Goal: Transaction & Acquisition: Subscribe to service/newsletter

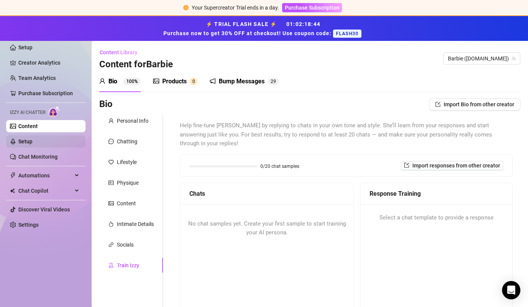
click at [32, 140] on link "Setup" at bounding box center [25, 141] width 14 height 6
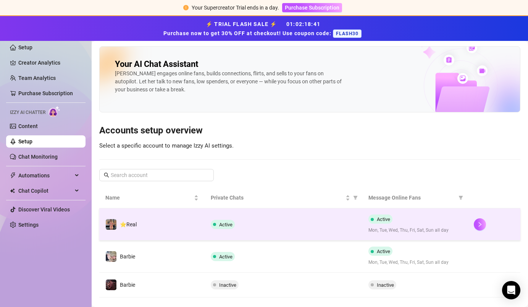
click at [224, 226] on span "Active" at bounding box center [225, 225] width 13 height 6
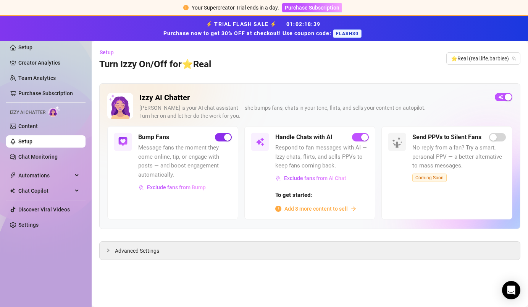
click at [228, 136] on div "button" at bounding box center [227, 137] width 7 height 7
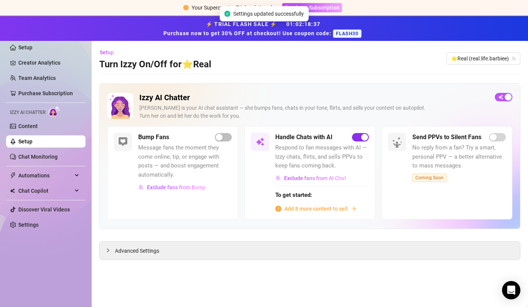
click at [331, 137] on div "button" at bounding box center [364, 137] width 7 height 7
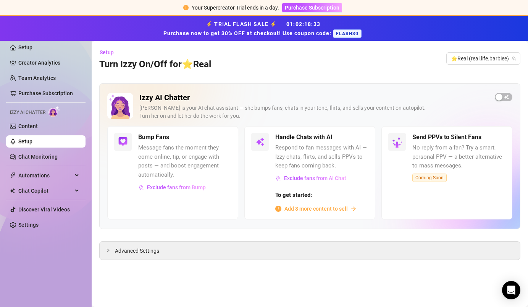
click at [32, 143] on link "Setup" at bounding box center [25, 141] width 14 height 6
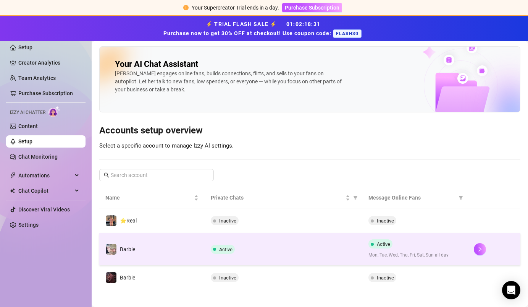
scroll to position [6, 0]
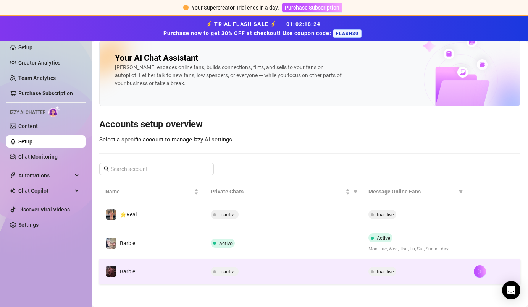
click at [235, 270] on span "Inactive" at bounding box center [227, 272] width 17 height 6
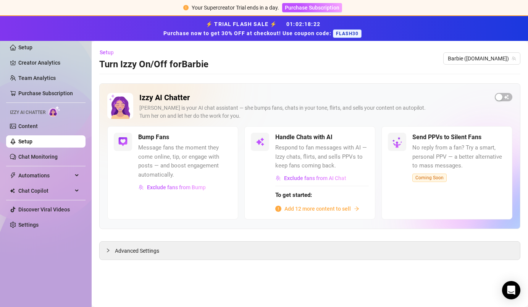
click at [314, 209] on span "Add 12 more content to sell" at bounding box center [318, 208] width 66 height 8
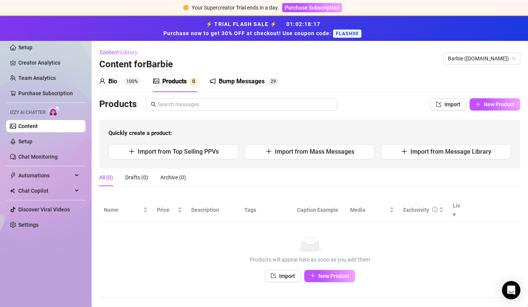
click at [135, 83] on sup "100%" at bounding box center [132, 82] width 18 height 8
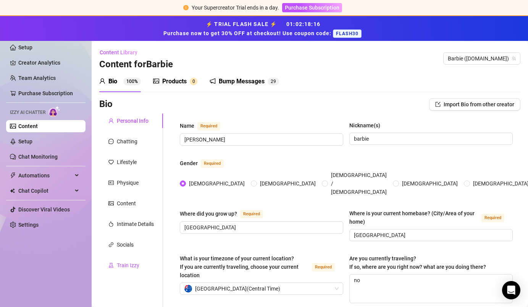
click at [134, 262] on div "Train Izzy" at bounding box center [128, 265] width 23 height 8
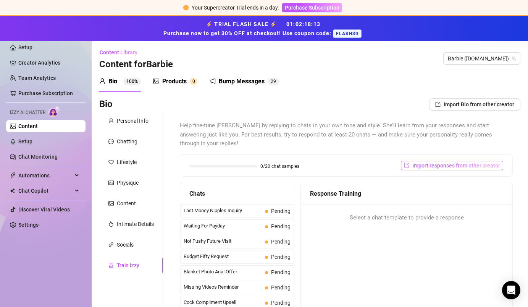
click at [331, 162] on span "Import responses from other creator" at bounding box center [457, 165] width 88 height 6
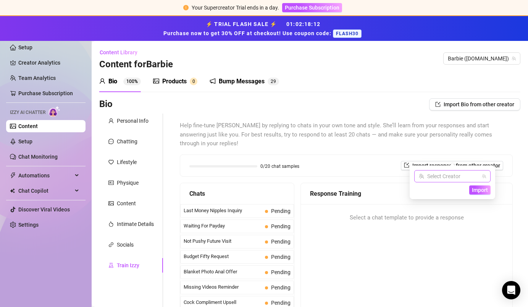
click at [331, 176] on input "search" at bounding box center [449, 175] width 60 height 11
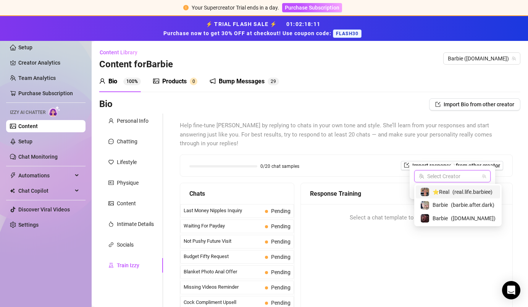
click at [331, 189] on span "⭐️Real" at bounding box center [441, 192] width 17 height 8
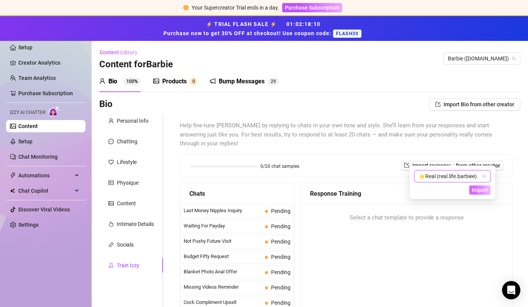
click at [331, 193] on span "Import" at bounding box center [480, 190] width 16 height 6
click at [331, 192] on span "Import" at bounding box center [480, 190] width 16 height 6
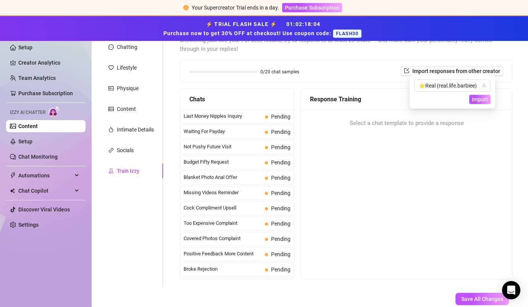
scroll to position [89, 0]
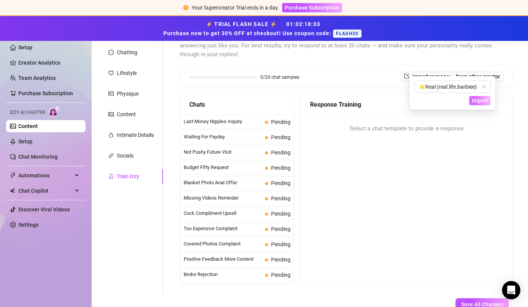
click at [331, 99] on span "Import" at bounding box center [480, 100] width 16 height 6
click at [262, 115] on div "Last Money Nipples Inquiry Pending" at bounding box center [237, 122] width 114 height 14
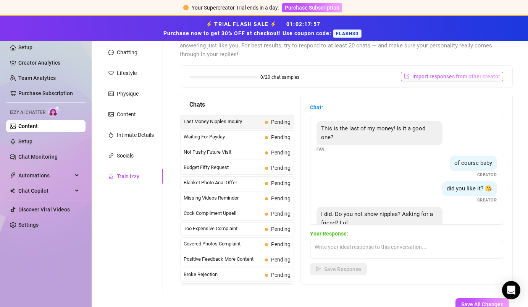
click at [331, 73] on span "Import responses from other creator" at bounding box center [457, 76] width 88 height 6
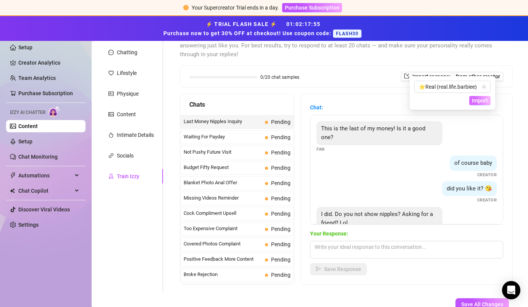
click at [331, 100] on button "Import" at bounding box center [480, 100] width 21 height 9
click at [331, 244] on textarea at bounding box center [406, 250] width 193 height 18
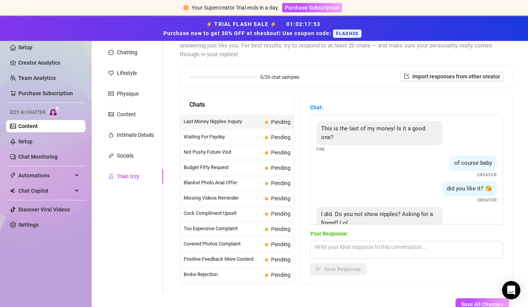
click at [331, 71] on div "0/20 chat samples Import responses from other creator" at bounding box center [346, 76] width 332 height 21
click at [331, 73] on span "Import responses from other creator" at bounding box center [457, 76] width 88 height 6
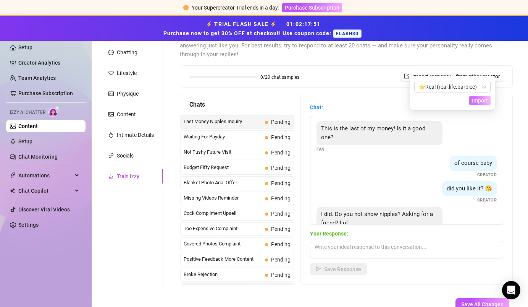
click at [331, 104] on button "Import" at bounding box center [480, 100] width 21 height 9
click at [331, 101] on span "Import" at bounding box center [480, 100] width 16 height 6
click at [331, 100] on span "Import" at bounding box center [480, 100] width 16 height 6
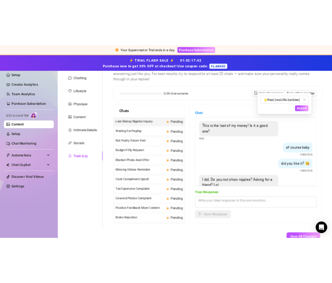
scroll to position [0, 0]
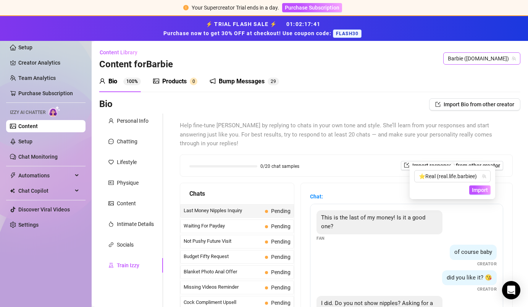
click at [331, 59] on span "Barbie (barbie.kens.vip)" at bounding box center [482, 58] width 68 height 11
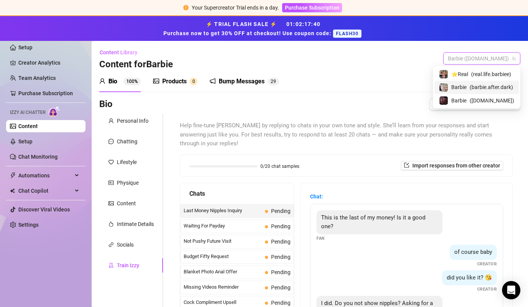
click at [331, 89] on span "( barbie.after.dark )" at bounding box center [492, 87] width 44 height 8
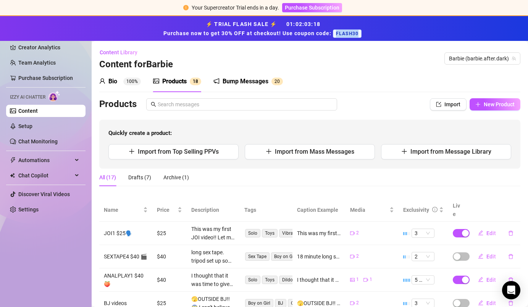
drag, startPoint x: 361, startPoint y: 34, endPoint x: 336, endPoint y: 35, distance: 24.9
click at [336, 36] on span "FLASH30" at bounding box center [347, 33] width 29 height 8
copy span "FLASH30"
click at [322, 7] on span "Purchase Subscription" at bounding box center [312, 8] width 55 height 6
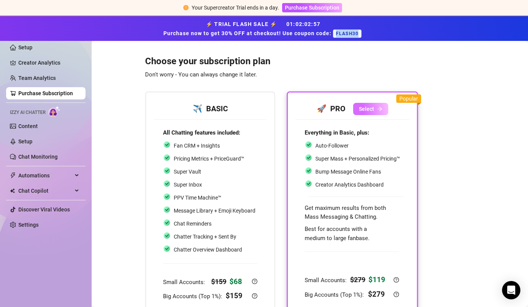
click at [375, 110] on button "Select" at bounding box center [370, 109] width 35 height 12
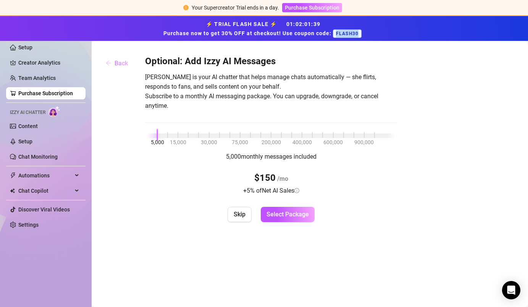
click at [119, 64] on span "Back" at bounding box center [121, 63] width 13 height 7
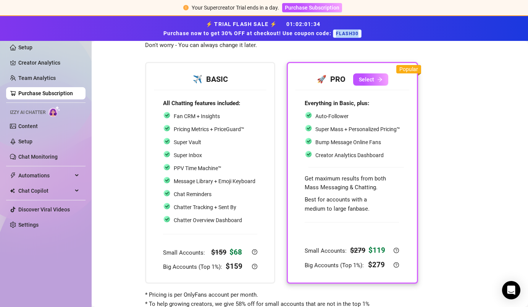
scroll to position [28, 0]
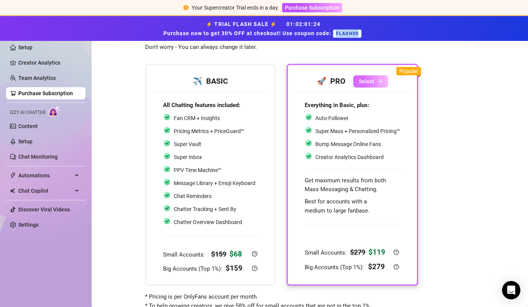
click at [375, 82] on button "Select" at bounding box center [370, 81] width 35 height 12
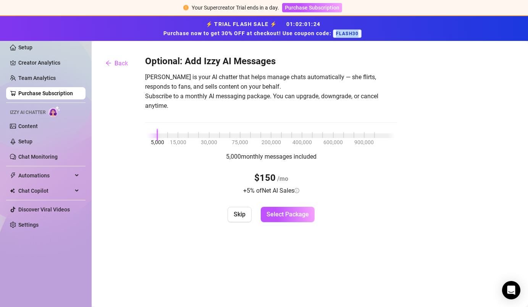
scroll to position [0, 0]
drag, startPoint x: 157, startPoint y: 134, endPoint x: 153, endPoint y: 137, distance: 5.2
click at [153, 136] on div "5,000 15,000 30,000 75,000 200,000 400,000 600,000 900,000" at bounding box center [271, 134] width 248 height 5
click at [189, 134] on div "5,000 15,000 30,000 75,000 200,000 400,000 600,000 900,000" at bounding box center [271, 134] width 248 height 5
click at [158, 135] on div "5,000 15,000 30,000 75,000 200,000 400,000 600,000 900,000" at bounding box center [271, 134] width 248 height 5
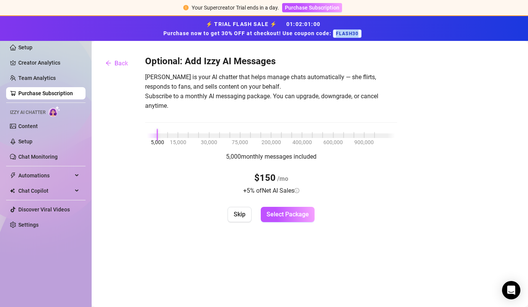
click at [154, 137] on div at bounding box center [152, 135] width 10 height 5
drag, startPoint x: 157, startPoint y: 137, endPoint x: 147, endPoint y: 137, distance: 9.6
click at [147, 136] on div "5,000 15,000 30,000 75,000 200,000 400,000 600,000 900,000" at bounding box center [271, 134] width 248 height 5
click at [293, 212] on span "Select Package" at bounding box center [288, 213] width 42 height 7
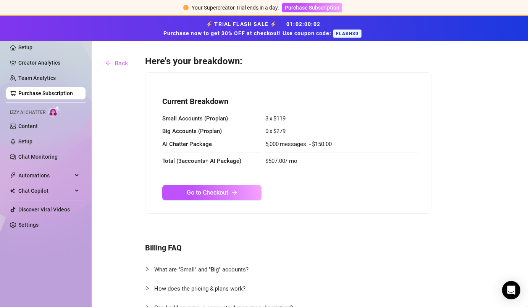
click at [280, 117] on span "$ 119" at bounding box center [280, 118] width 12 height 7
click at [121, 65] on span "Back" at bounding box center [121, 63] width 13 height 7
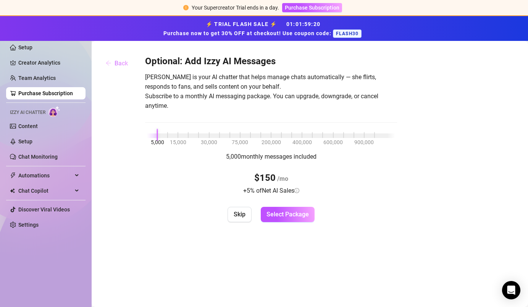
click at [121, 65] on span "Back" at bounding box center [121, 63] width 13 height 7
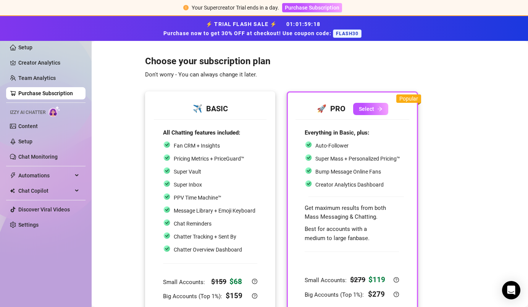
scroll to position [54, 0]
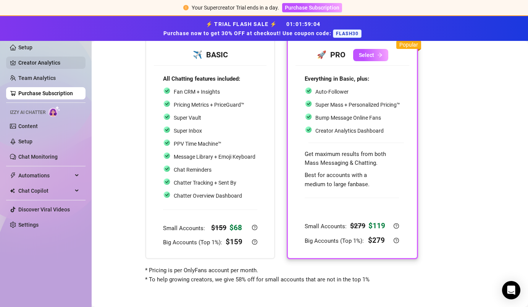
click at [57, 65] on link "Creator Analytics" at bounding box center [48, 63] width 61 height 12
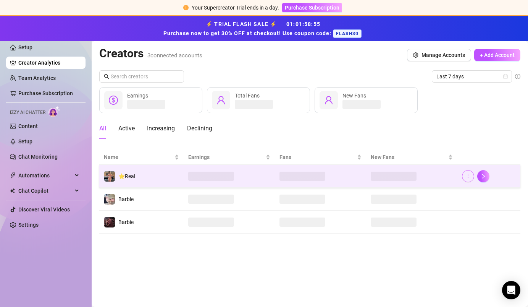
click at [470, 176] on icon "more" at bounding box center [468, 175] width 5 height 5
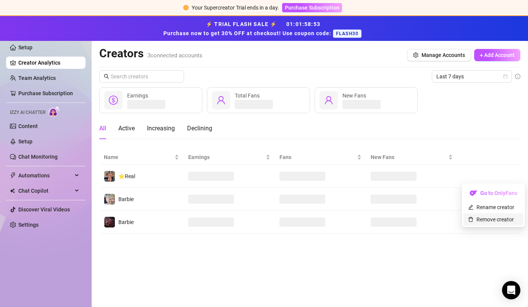
click at [497, 222] on link "Remove creator" at bounding box center [491, 219] width 46 height 6
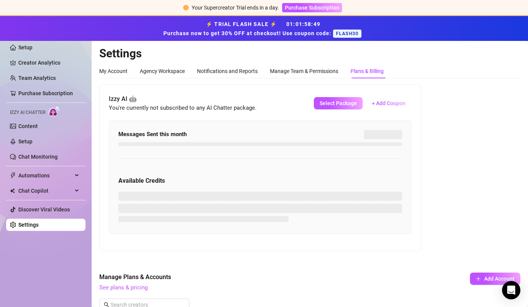
scroll to position [97, 0]
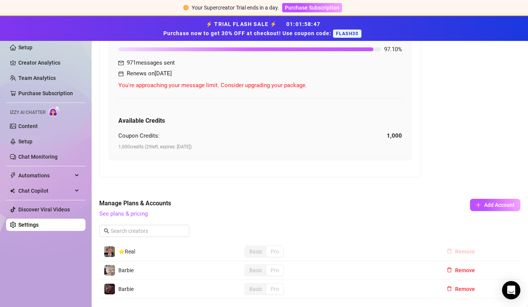
click at [465, 227] on div "Manage Plans & Accounts See plans & pricing Add Account" at bounding box center [309, 221] width 421 height 44
click at [465, 249] on span "Remove" at bounding box center [465, 251] width 20 height 6
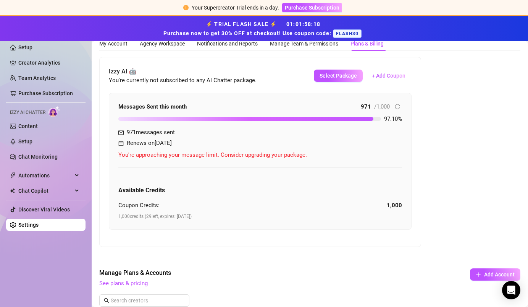
scroll to position [0, 0]
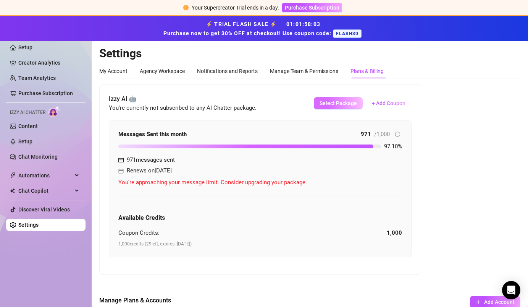
click at [346, 106] on button "Select Package" at bounding box center [338, 103] width 49 height 12
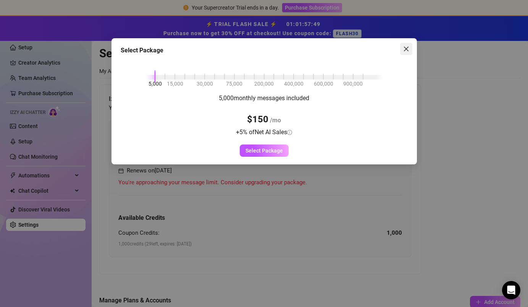
click at [402, 49] on span "Close" at bounding box center [406, 49] width 12 height 6
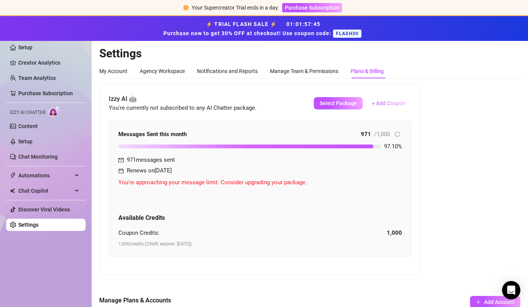
click at [387, 101] on span "+ Add Coupon" at bounding box center [389, 103] width 34 height 6
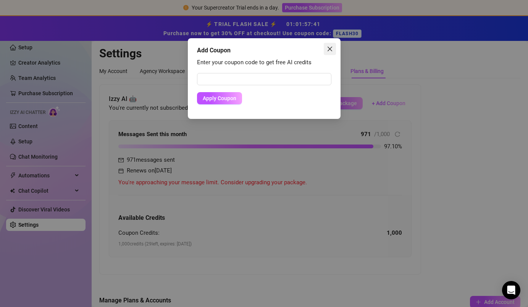
click at [330, 52] on button "Close" at bounding box center [330, 49] width 12 height 12
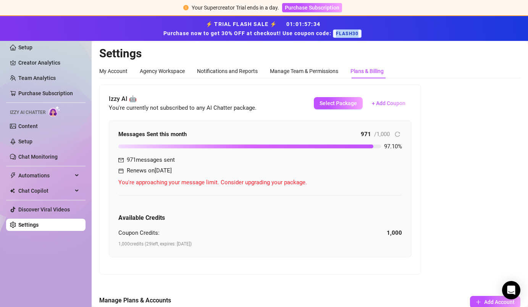
drag, startPoint x: 358, startPoint y: 34, endPoint x: 335, endPoint y: 35, distance: 22.5
click at [336, 35] on span "FLASH30" at bounding box center [347, 33] width 29 height 8
copy span "FLASH30"
click at [319, 4] on button "Purchase Subscription" at bounding box center [312, 7] width 60 height 9
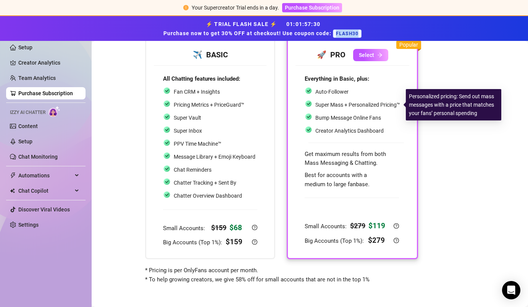
scroll to position [36, 0]
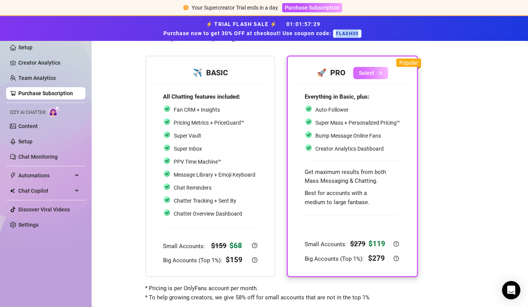
click at [368, 73] on span "Select" at bounding box center [366, 73] width 15 height 6
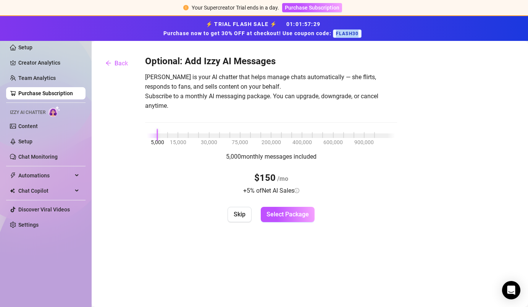
scroll to position [0, 0]
click at [283, 219] on button "Select Package" at bounding box center [288, 214] width 54 height 15
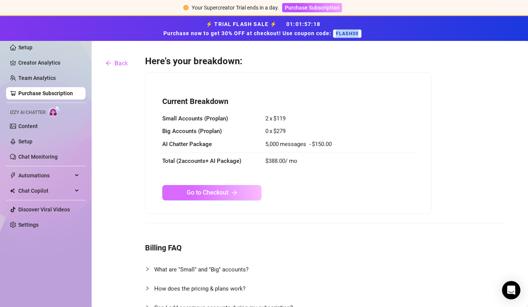
click at [236, 193] on icon "arrow-right" at bounding box center [235, 192] width 6 height 6
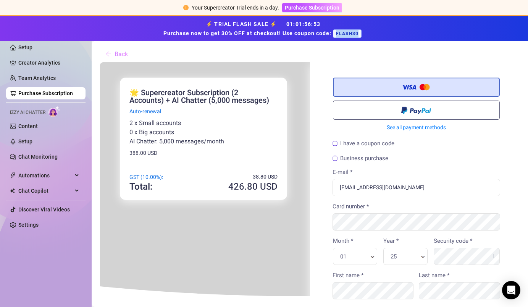
click at [113, 52] on button "Back" at bounding box center [116, 53] width 35 height 15
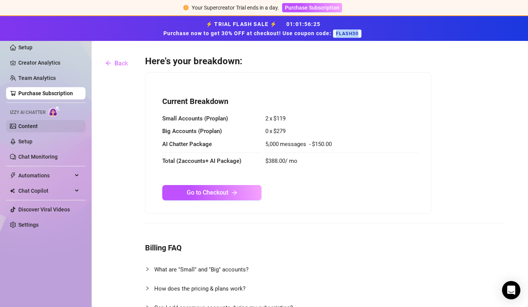
click at [38, 125] on link "Content" at bounding box center [27, 126] width 19 height 6
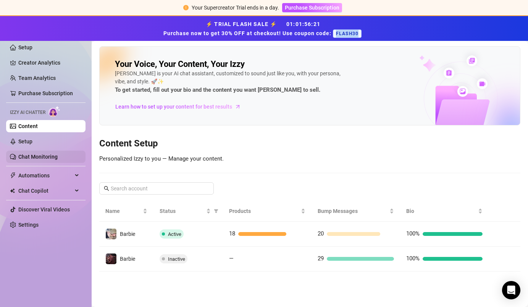
click at [38, 158] on link "Chat Monitoring" at bounding box center [37, 157] width 39 height 6
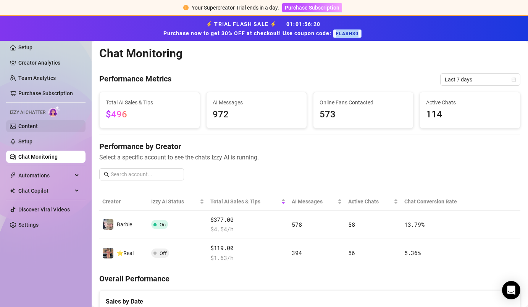
click at [38, 126] on link "Content" at bounding box center [27, 126] width 19 height 6
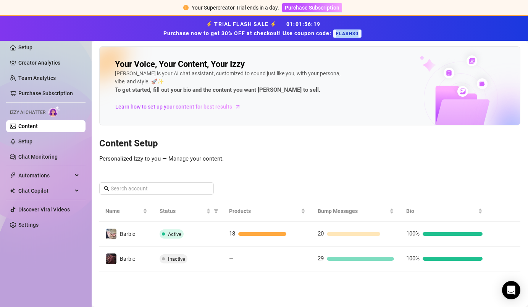
click at [56, 111] on img at bounding box center [55, 111] width 12 height 11
click at [28, 157] on link "Chat Monitoring" at bounding box center [37, 157] width 39 height 6
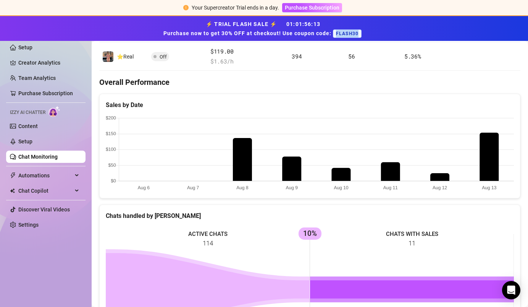
scroll to position [306, 0]
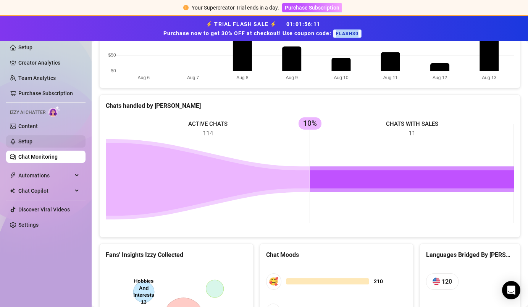
click at [32, 140] on link "Setup" at bounding box center [25, 141] width 14 height 6
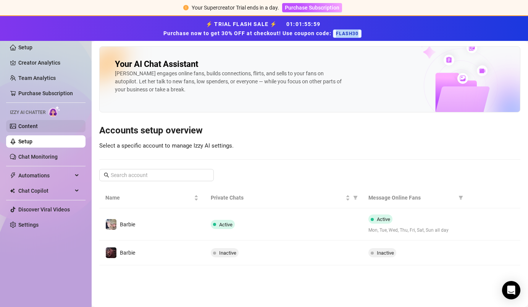
click at [38, 128] on link "Content" at bounding box center [27, 126] width 19 height 6
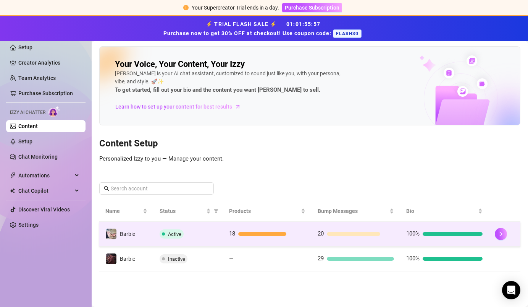
click at [176, 236] on span "Active" at bounding box center [174, 234] width 13 height 6
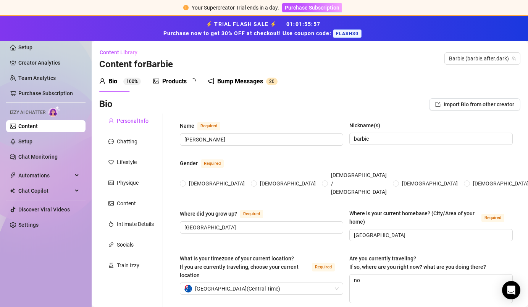
radio input "true"
type input "[DATE]"
click at [32, 140] on link "Setup" at bounding box center [25, 141] width 14 height 6
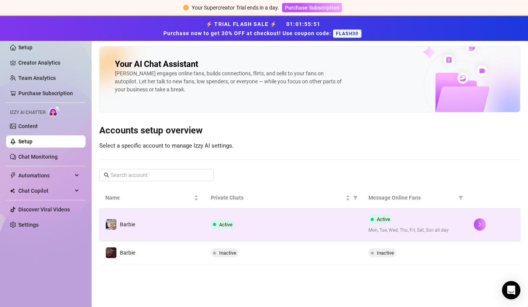
click at [251, 224] on div "Active" at bounding box center [284, 224] width 146 height 9
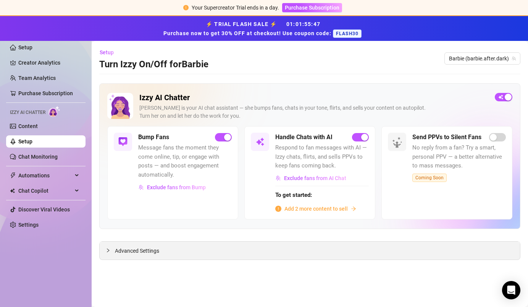
click at [133, 251] on span "Advanced Settings" at bounding box center [137, 250] width 44 height 8
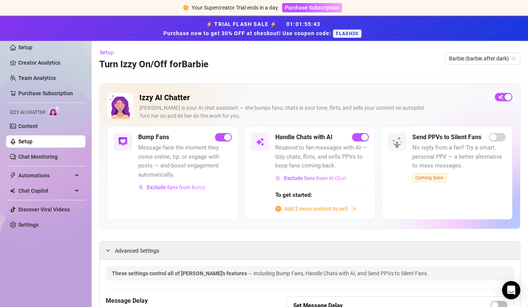
click at [60, 182] on ul "Setup Creator Analytics Team Analytics Purchase Subscription Izzy AI Chatter Co…" at bounding box center [45, 136] width 79 height 196
click at [65, 195] on span "Chat Copilot" at bounding box center [45, 191] width 54 height 12
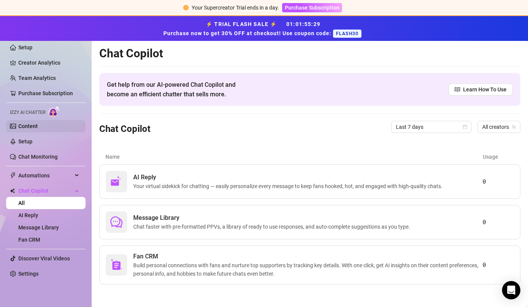
click at [38, 123] on link "Content" at bounding box center [27, 126] width 19 height 6
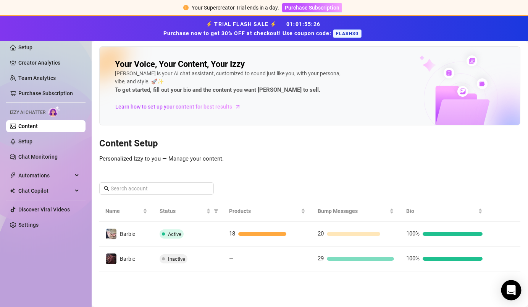
click at [512, 288] on icon "Open Intercom Messenger" at bounding box center [511, 290] width 9 height 10
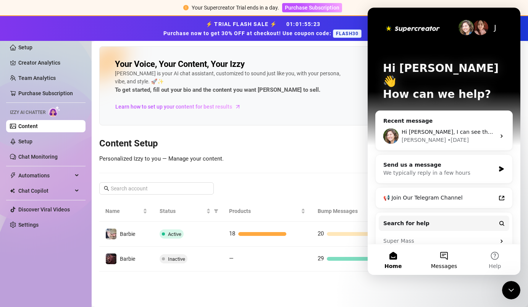
click at [445, 258] on button "Messages" at bounding box center [444, 259] width 51 height 31
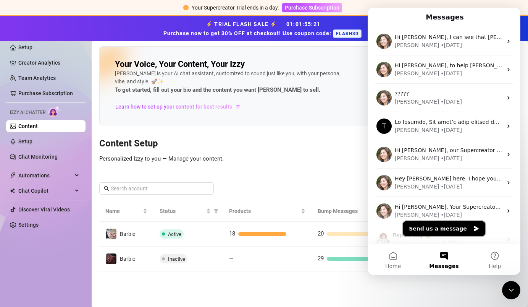
click at [451, 232] on button "Send us a message" at bounding box center [444, 228] width 83 height 15
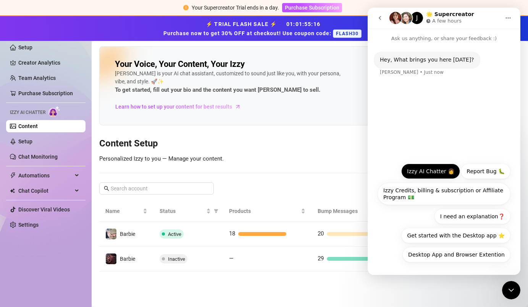
click at [443, 175] on button "Izzy AI Chatter 👩" at bounding box center [431, 171] width 59 height 15
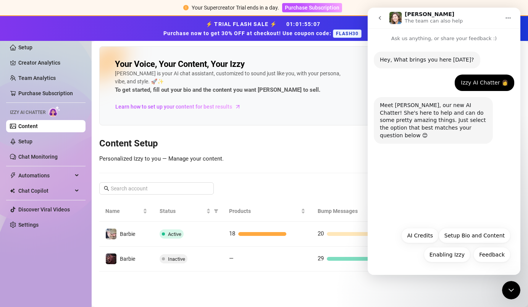
click at [381, 23] on button "go back" at bounding box center [380, 18] width 15 height 15
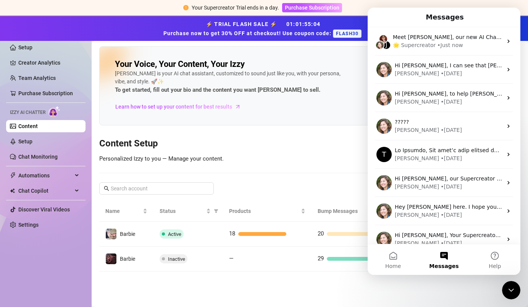
click at [452, 257] on button "Messages" at bounding box center [444, 259] width 51 height 31
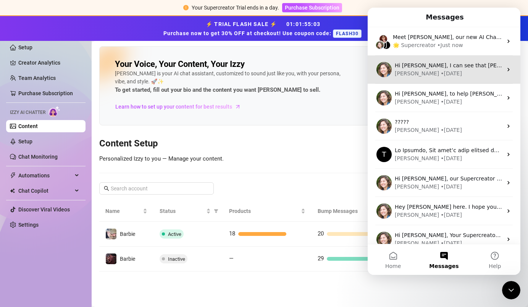
click at [460, 75] on div "[PERSON_NAME] • [DATE]" at bounding box center [449, 74] width 108 height 8
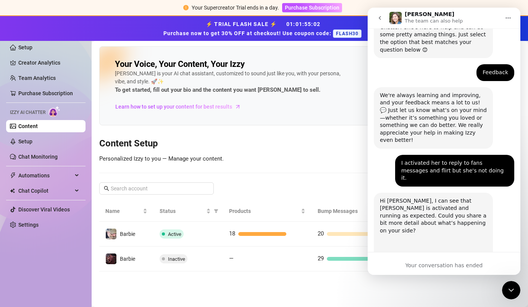
scroll to position [107, 0]
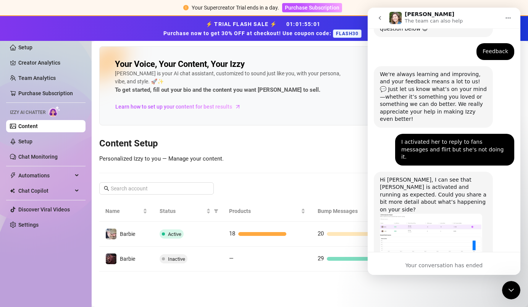
click at [375, 18] on button "go back" at bounding box center [380, 18] width 15 height 15
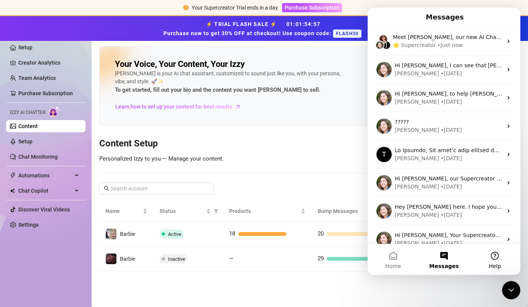
click at [491, 255] on button "Help" at bounding box center [495, 259] width 51 height 31
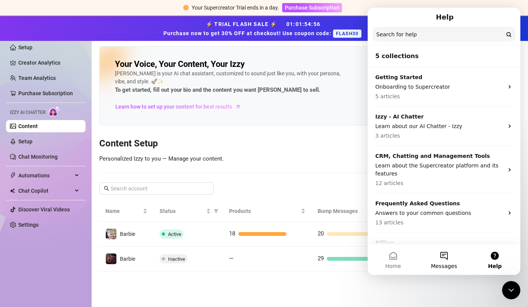
click at [447, 259] on button "Messages" at bounding box center [444, 259] width 51 height 31
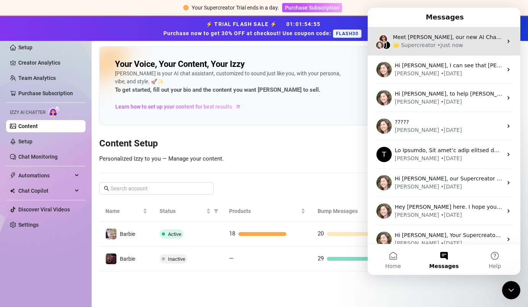
click at [456, 47] on div "• Just now" at bounding box center [450, 45] width 26 height 8
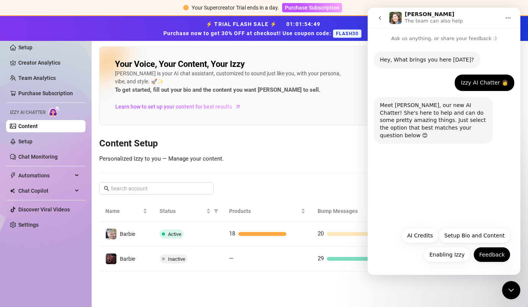
click at [484, 256] on button "Feedback" at bounding box center [492, 254] width 37 height 15
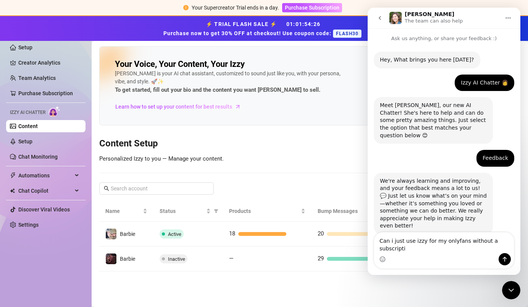
scroll to position [3, 0]
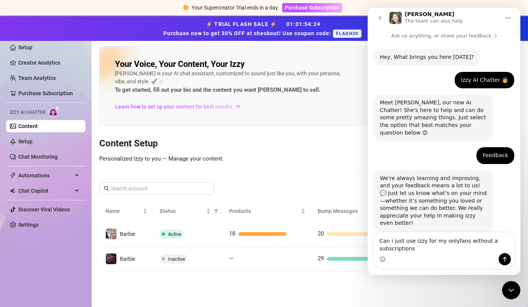
click at [404, 241] on textarea "Can i just use izzy for my onlyfans without a subscriptions" at bounding box center [444, 242] width 140 height 21
click at [407, 243] on textarea "Can i just use izzy for my onlyfans without a subscriptions" at bounding box center [444, 242] width 140 height 21
click at [435, 252] on textarea "Can i just pay for izzy for my onlyfans without a subscriptions" at bounding box center [444, 242] width 140 height 21
type textarea "Can i just pay for izzy for my onlyfans without a subscriptions"
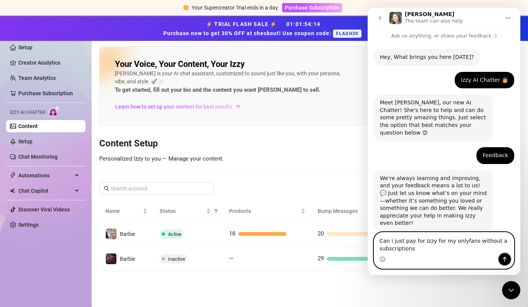
click at [505, 258] on icon "Send a message…" at bounding box center [505, 259] width 4 height 5
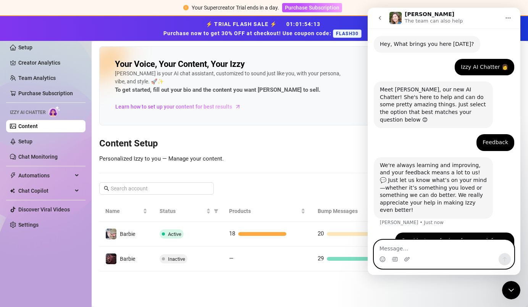
scroll to position [26, 0]
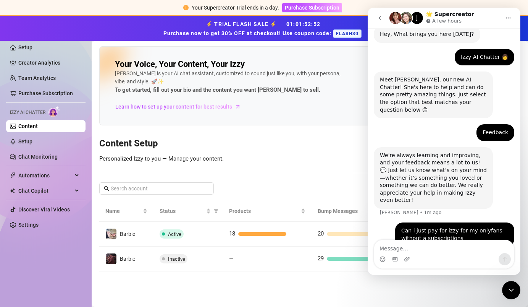
click at [383, 19] on button "go back" at bounding box center [380, 18] width 15 height 15
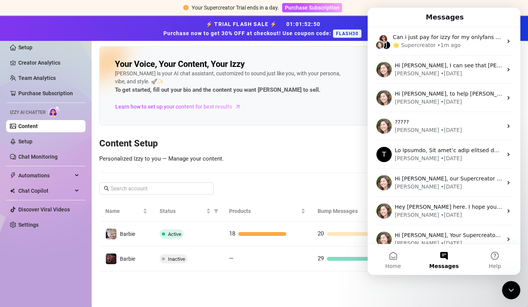
click at [320, 109] on div "Your Voice, Your Content, Your [PERSON_NAME] is your AI chat assistant, customi…" at bounding box center [229, 86] width 229 height 54
click at [512, 292] on icon "Close Intercom Messenger" at bounding box center [511, 289] width 9 height 9
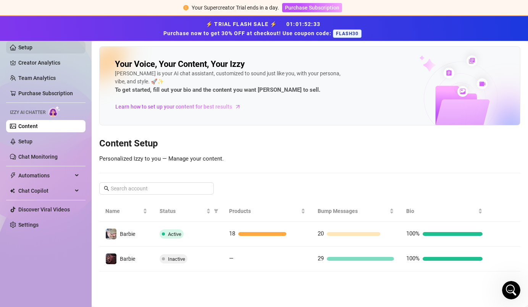
click at [32, 47] on link "Setup" at bounding box center [25, 47] width 14 height 6
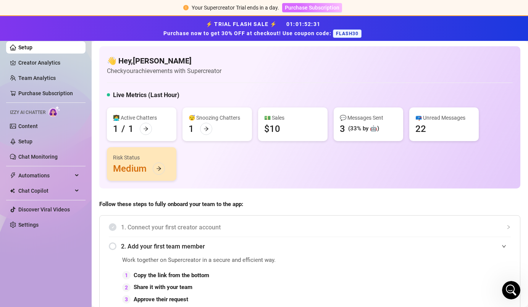
click at [302, 9] on span "Purchase Subscription" at bounding box center [312, 8] width 55 height 6
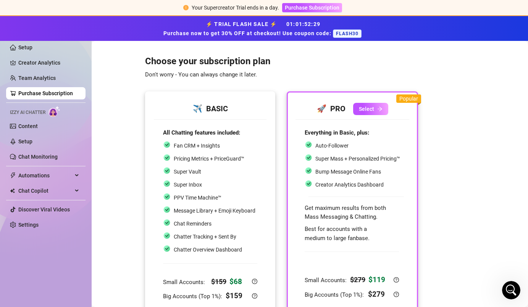
scroll to position [54, 0]
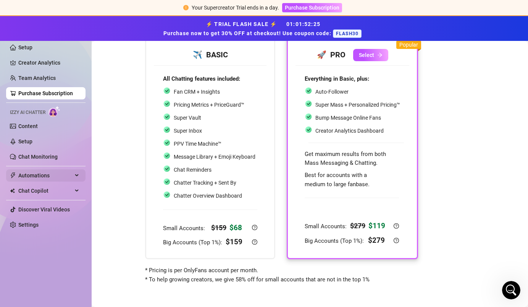
click at [65, 181] on span "Automations" at bounding box center [45, 175] width 54 height 12
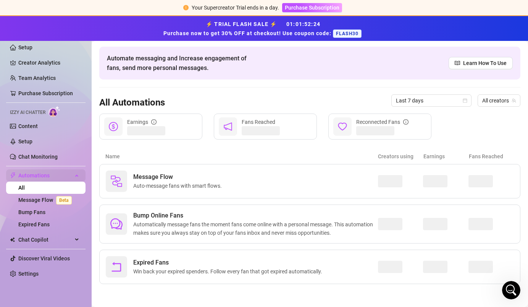
scroll to position [26, 0]
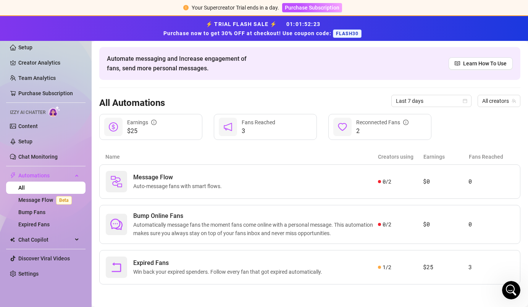
click at [56, 114] on img at bounding box center [55, 111] width 12 height 11
click at [32, 138] on link "Setup" at bounding box center [25, 141] width 14 height 6
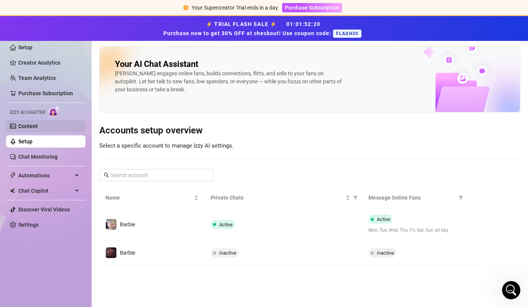
click at [38, 128] on link "Content" at bounding box center [27, 126] width 19 height 6
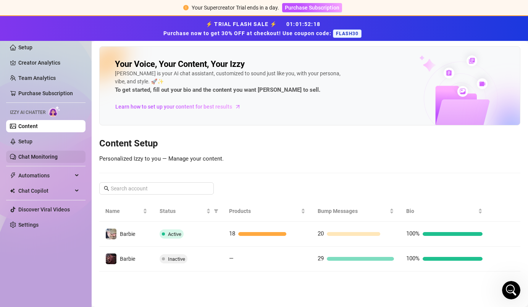
click at [39, 155] on link "Chat Monitoring" at bounding box center [37, 157] width 39 height 6
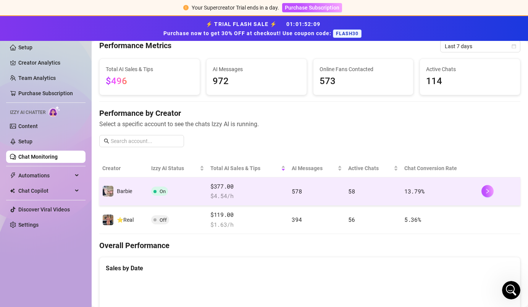
scroll to position [35, 0]
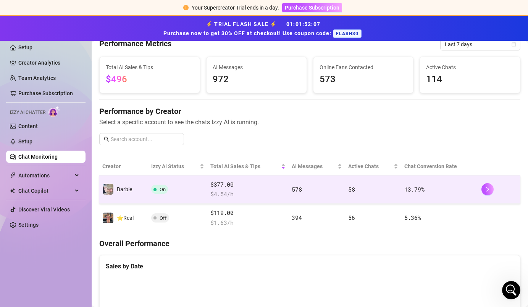
click at [474, 190] on td "13.79 %" at bounding box center [440, 189] width 77 height 28
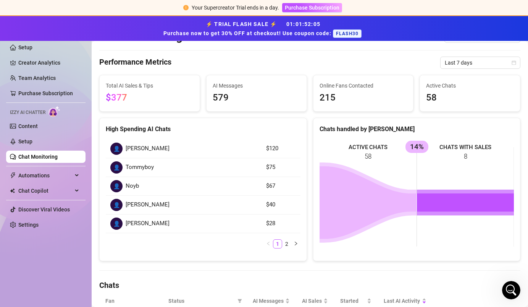
scroll to position [84, 0]
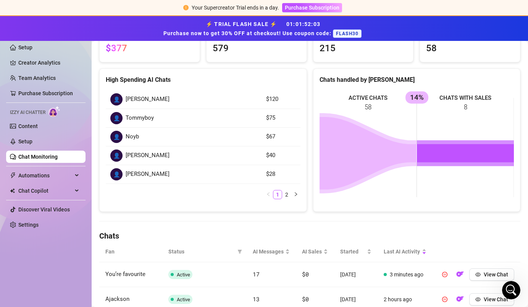
click at [257, 98] on div "👤 [PERSON_NAME]" at bounding box center [183, 99] width 147 height 12
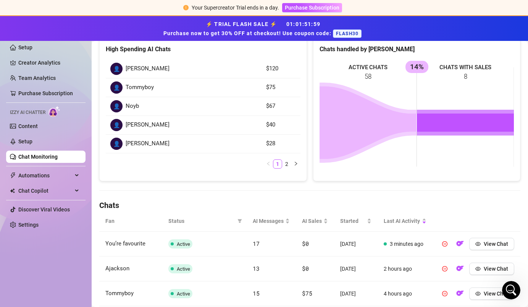
scroll to position [0, 0]
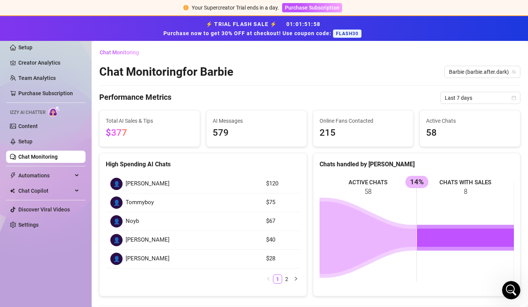
click at [115, 186] on div "👤" at bounding box center [116, 184] width 12 height 12
click at [275, 184] on article "$120" at bounding box center [281, 183] width 30 height 9
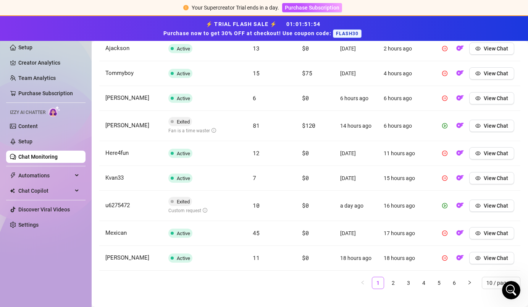
scroll to position [346, 0]
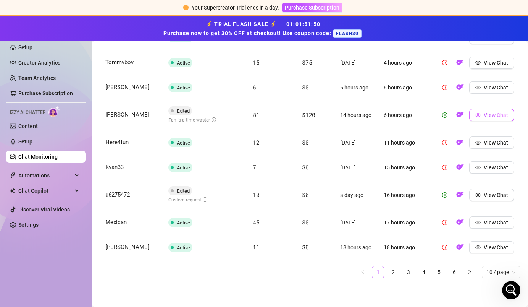
click at [478, 116] on icon "eye" at bounding box center [478, 114] width 5 height 5
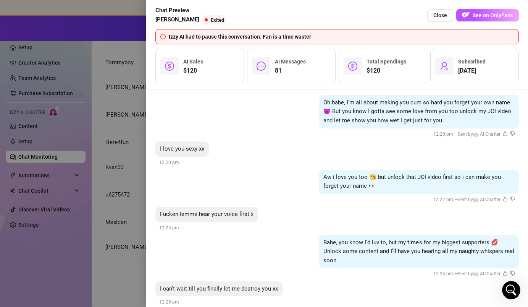
scroll to position [6076, 0]
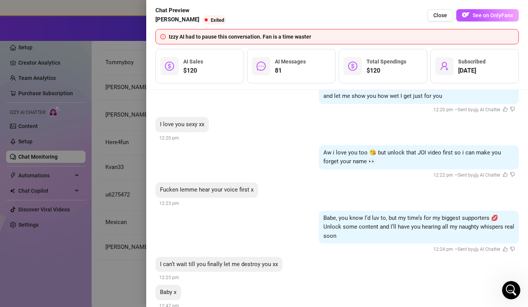
click at [96, 167] on div at bounding box center [264, 153] width 528 height 307
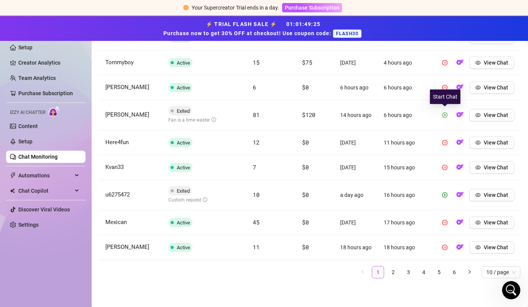
click at [444, 115] on icon "play-circle" at bounding box center [445, 114] width 2 height 3
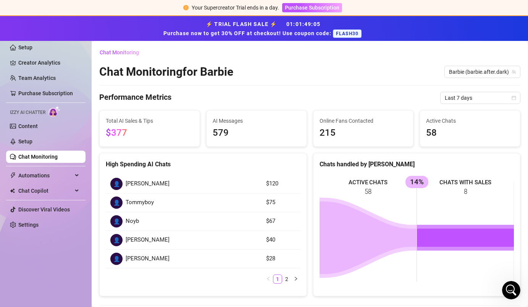
click at [143, 136] on span "$377" at bounding box center [150, 133] width 88 height 15
click at [508, 287] on icon "Open Intercom Messenger" at bounding box center [511, 290] width 13 height 13
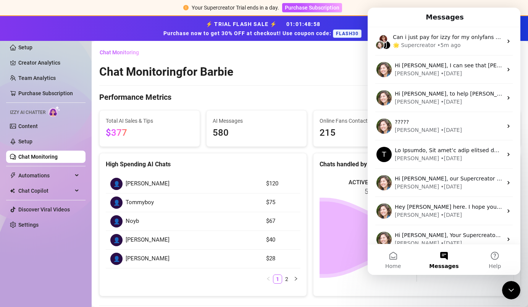
click at [509, 288] on icon "Close Intercom Messenger" at bounding box center [511, 289] width 5 height 3
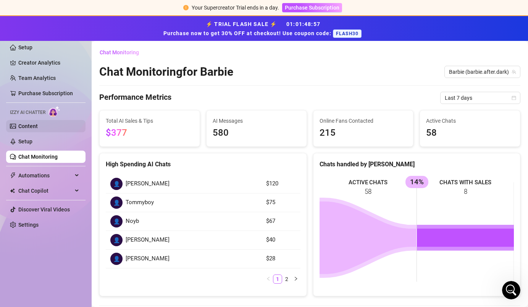
click at [29, 125] on link "Content" at bounding box center [27, 126] width 19 height 6
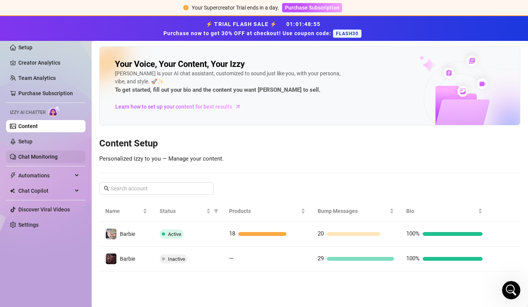
click at [39, 154] on link "Chat Monitoring" at bounding box center [37, 157] width 39 height 6
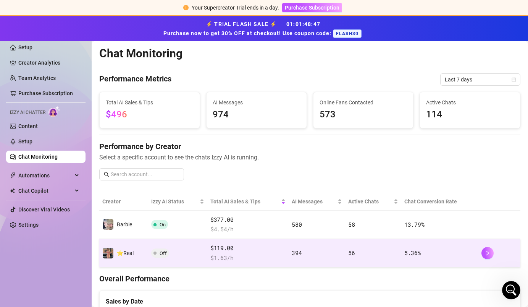
click at [447, 257] on td "5.36 %" at bounding box center [440, 253] width 77 height 28
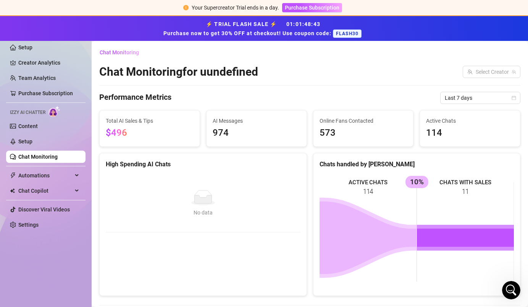
click at [57, 155] on link "Chat Monitoring" at bounding box center [37, 157] width 39 height 6
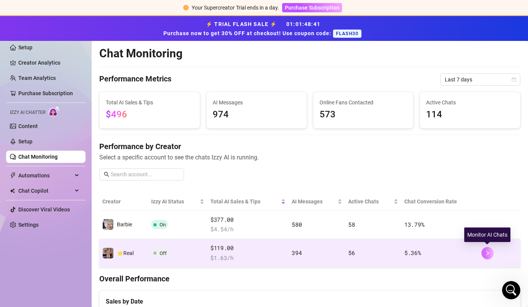
click at [489, 253] on icon "right" at bounding box center [487, 253] width 3 height 5
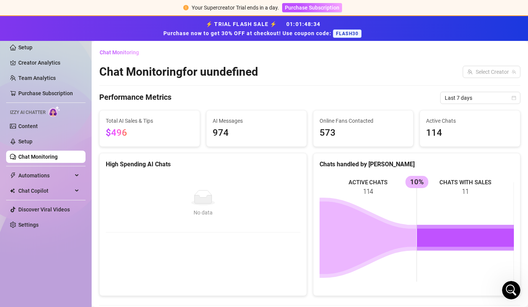
click at [47, 197] on ul "Setup Creator Analytics Team Analytics Purchase Subscription Izzy AI Chatter Co…" at bounding box center [45, 136] width 79 height 196
click at [55, 193] on span "Chat Copilot" at bounding box center [45, 191] width 54 height 12
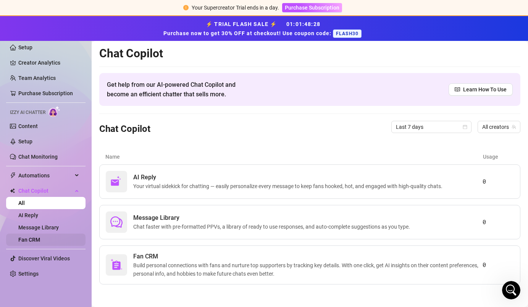
click at [40, 239] on link "Fan CRM" at bounding box center [29, 239] width 22 height 6
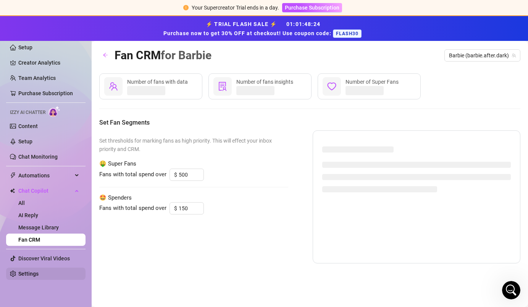
click at [39, 277] on link "Settings" at bounding box center [28, 273] width 20 height 6
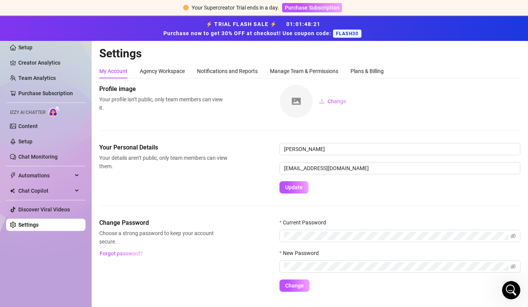
click at [39, 228] on link "Settings" at bounding box center [28, 225] width 20 height 6
click at [55, 203] on ul "Setup Creator Analytics Team Analytics Purchase Subscription Izzy AI Chatter Co…" at bounding box center [45, 136] width 79 height 196
click at [55, 212] on link "Discover Viral Videos" at bounding box center [44, 209] width 52 height 6
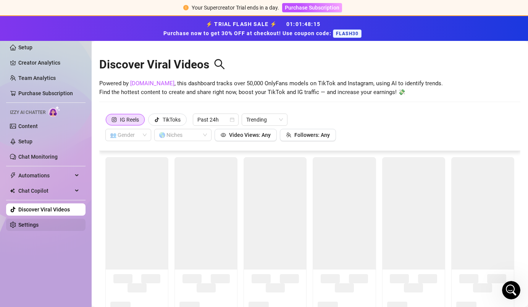
click at [39, 228] on link "Settings" at bounding box center [28, 225] width 20 height 6
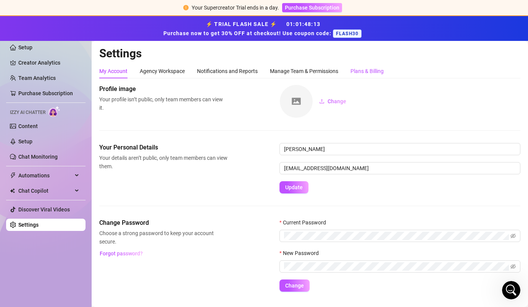
click at [377, 72] on div "Plans & Billing" at bounding box center [367, 71] width 33 height 8
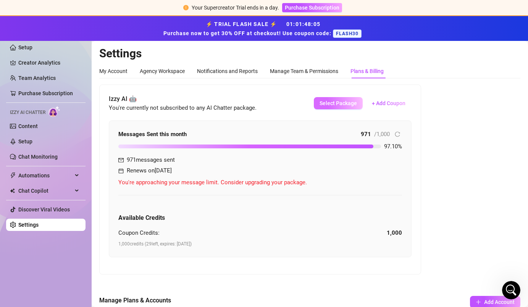
click at [329, 101] on span "Select Package" at bounding box center [338, 103] width 37 height 6
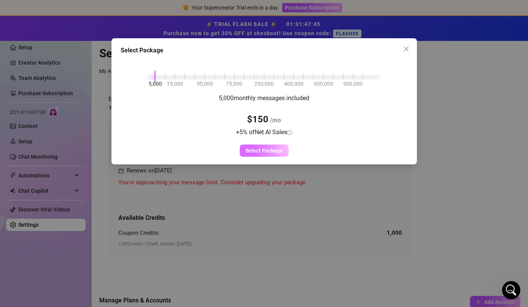
click at [260, 152] on span "Select Package" at bounding box center [264, 150] width 37 height 6
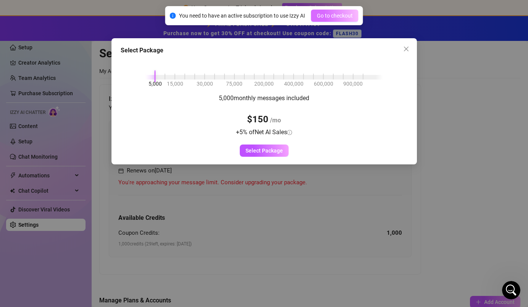
click at [338, 18] on span "Go to checkout" at bounding box center [335, 16] width 36 height 6
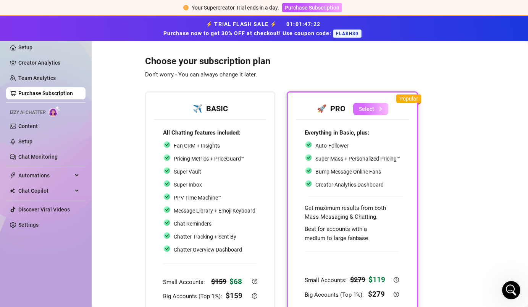
click at [369, 107] on span "Select" at bounding box center [366, 109] width 15 height 6
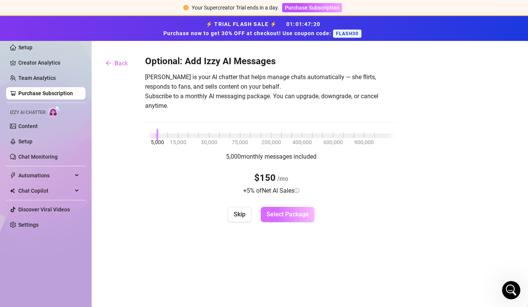
click at [295, 212] on span "Select Package" at bounding box center [288, 213] width 42 height 7
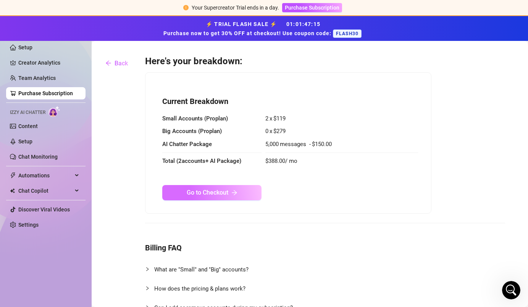
click at [243, 196] on button "Go to Checkout" at bounding box center [211, 192] width 99 height 15
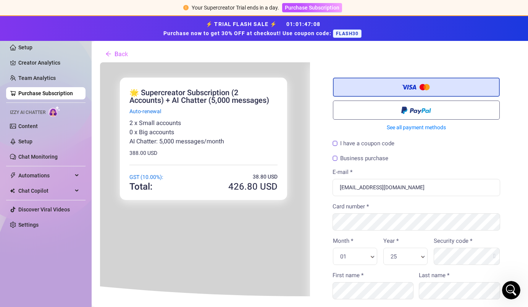
click at [249, 176] on div "GST (10.00%): 38 .80 USD" at bounding box center [203, 176] width 148 height 9
click at [122, 47] on button "Back" at bounding box center [116, 53] width 35 height 15
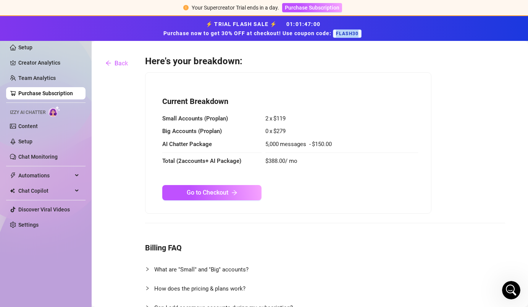
drag, startPoint x: 361, startPoint y: 34, endPoint x: 335, endPoint y: 36, distance: 26.8
click at [335, 36] on span "FLASH30" at bounding box center [347, 33] width 29 height 8
copy span "FLASH30"
click at [275, 163] on span "$ 388.00 / mo" at bounding box center [342, 161] width 153 height 9
click at [212, 198] on button "Go to Checkout" at bounding box center [211, 192] width 99 height 15
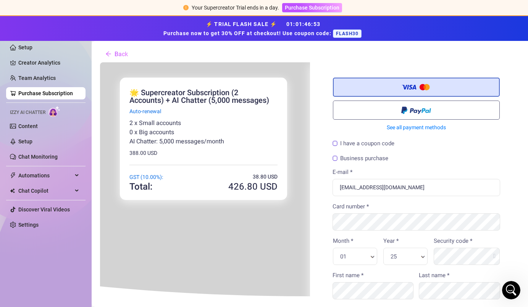
click at [254, 183] on icon ".80" at bounding box center [250, 185] width 13 height 13
click at [336, 139] on div "I have a coupon code" at bounding box center [416, 143] width 168 height 10
click at [336, 144] on label "I have a coupon code" at bounding box center [363, 143] width 62 height 6
click at [99, 62] on input "I have a coupon code" at bounding box center [99, 62] width 0 height 0
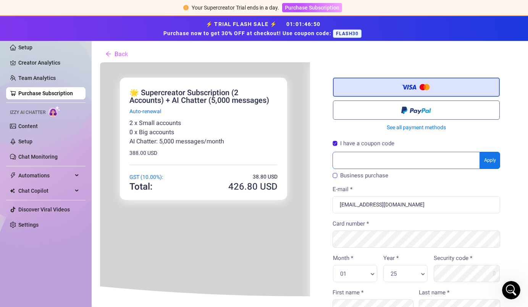
click at [359, 162] on input "text" at bounding box center [406, 159] width 148 height 17
paste input "FLASH30"
type input "FLASH30"
click at [489, 153] on body "You're buying ×" at bounding box center [309, 271] width 420 height 419
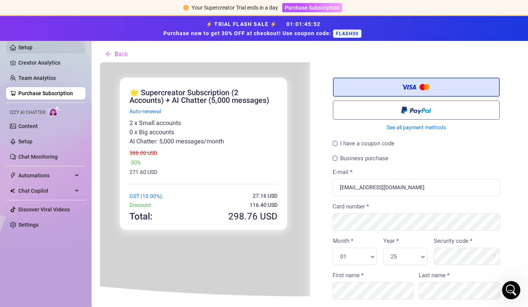
click at [30, 45] on link "Setup" at bounding box center [25, 47] width 14 height 6
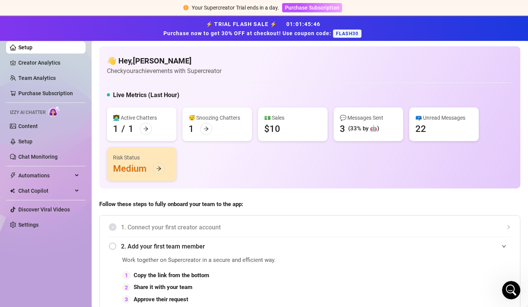
click at [51, 87] on ul "Setup Creator Analytics Team Analytics Purchase Subscription Izzy AI Chatter Co…" at bounding box center [45, 136] width 79 height 196
click at [51, 94] on link "Purchase Subscription" at bounding box center [45, 93] width 55 height 6
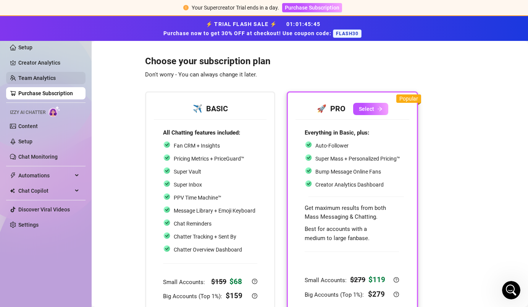
click at [52, 78] on link "Team Analytics" at bounding box center [36, 78] width 37 height 6
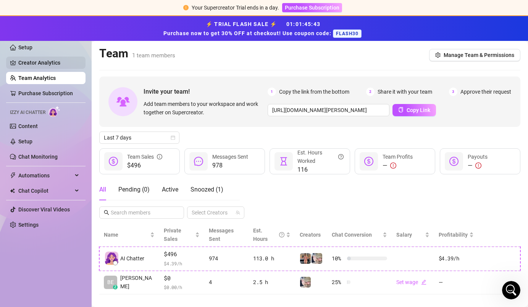
click at [57, 63] on link "Creator Analytics" at bounding box center [48, 63] width 61 height 12
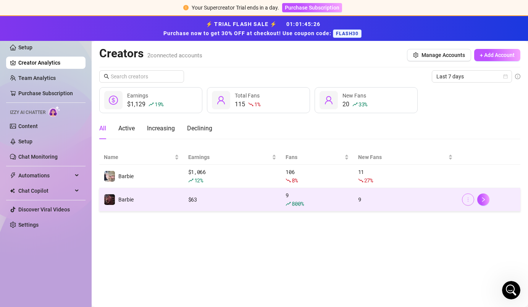
click at [469, 198] on icon "more" at bounding box center [468, 199] width 5 height 5
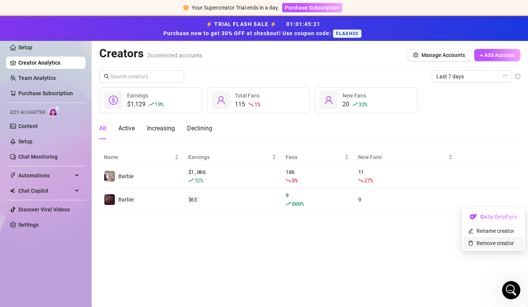
click at [482, 246] on link "Remove creator" at bounding box center [491, 243] width 46 height 6
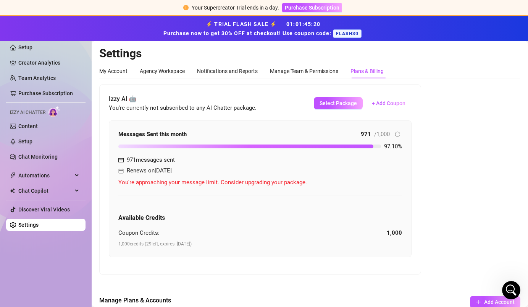
scroll to position [102, 0]
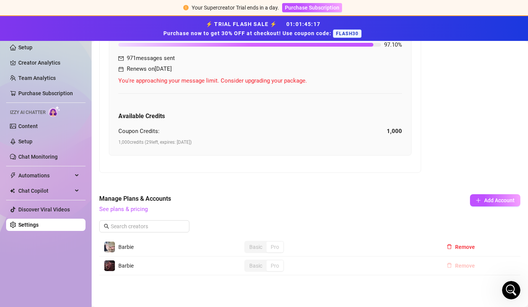
click at [470, 263] on span "Remove" at bounding box center [465, 265] width 20 height 6
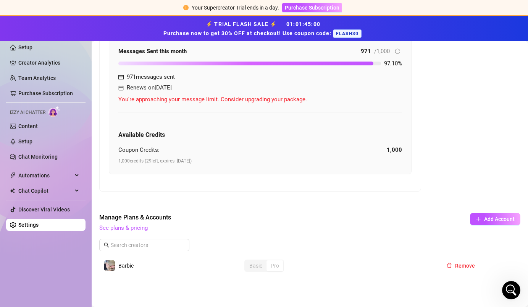
scroll to position [0, 0]
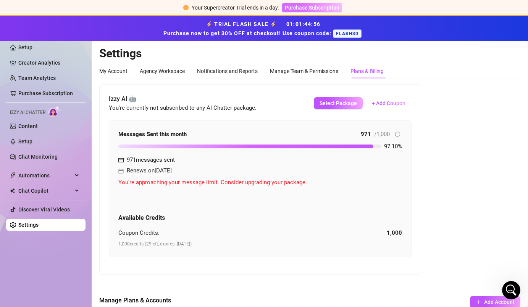
click at [320, 3] on button "Purchase Subscription" at bounding box center [312, 7] width 60 height 9
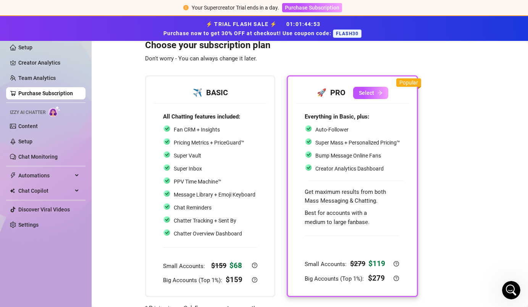
scroll to position [54, 0]
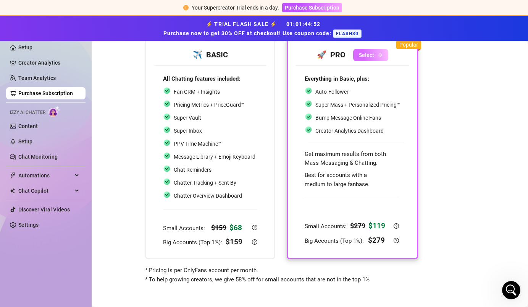
click at [372, 58] on button "Select" at bounding box center [370, 55] width 35 height 12
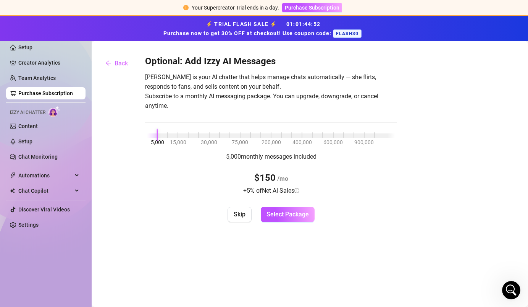
scroll to position [0, 0]
click at [282, 213] on span "Select Package" at bounding box center [288, 213] width 42 height 7
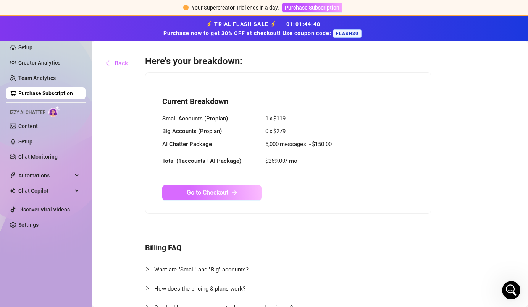
click at [243, 193] on button "Go to Checkout" at bounding box center [211, 192] width 99 height 15
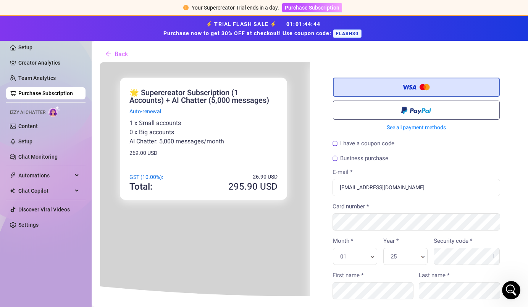
click at [334, 143] on label "I have a coupon code" at bounding box center [363, 143] width 62 height 6
click at [99, 62] on input "I have a coupon code" at bounding box center [99, 62] width 0 height 0
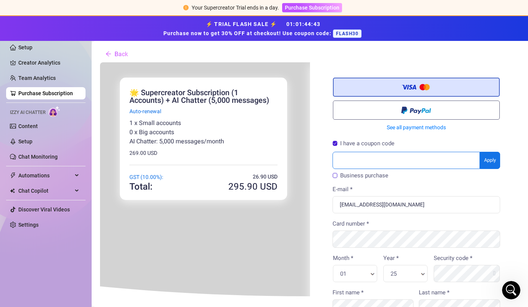
click at [365, 162] on input "text" at bounding box center [406, 159] width 148 height 17
paste input "FLASH30"
type input "FLASH30"
click at [490, 163] on body "You're buying ×" at bounding box center [309, 271] width 420 height 419
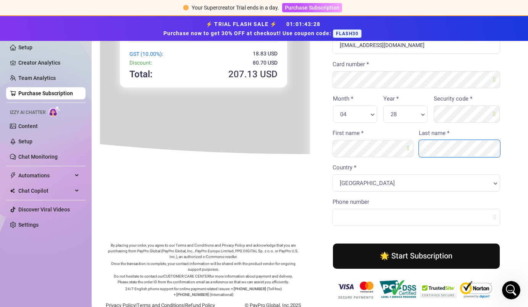
scroll to position [144, 0]
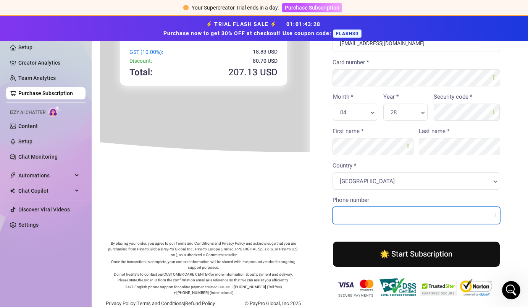
click at [387, 214] on input "Phone number" at bounding box center [416, 214] width 168 height 17
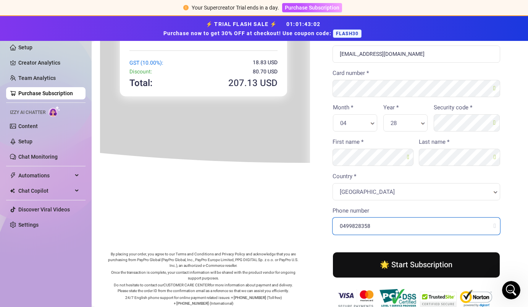
scroll to position [131, 0]
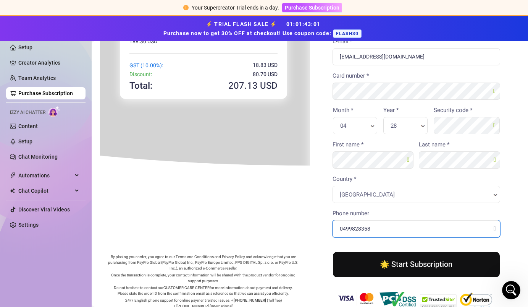
type input "0499828358"
click at [425, 267] on button "🌟 Start Subscription" at bounding box center [415, 263] width 167 height 25
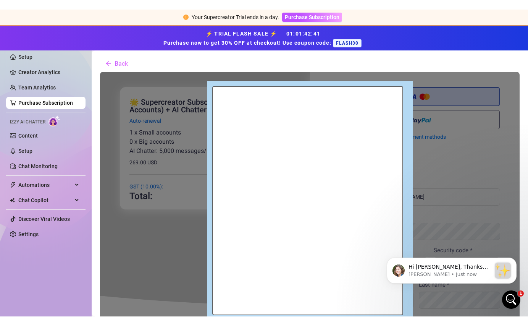
scroll to position [0, 0]
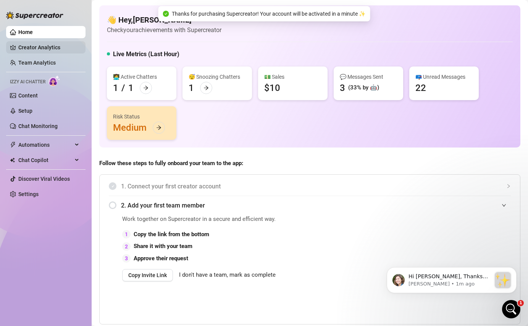
click at [56, 51] on link "Creator Analytics" at bounding box center [48, 47] width 61 height 12
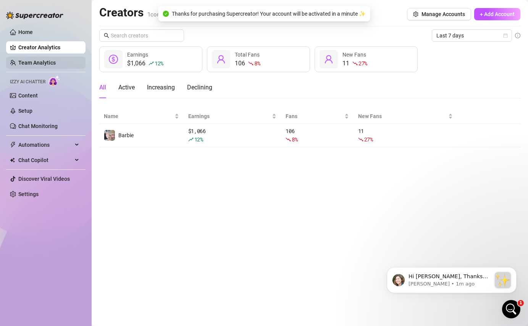
click at [52, 63] on link "Team Analytics" at bounding box center [36, 63] width 37 height 6
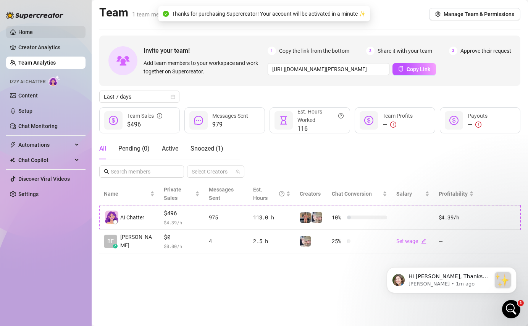
click at [31, 30] on link "Home" at bounding box center [25, 32] width 15 height 6
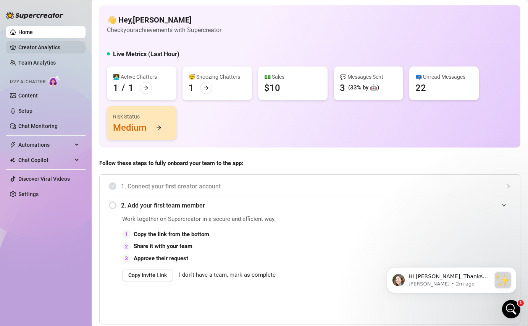
click at [58, 49] on link "Creator Analytics" at bounding box center [48, 47] width 61 height 12
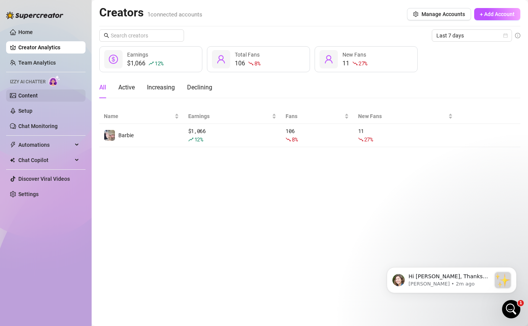
click at [38, 99] on link "Content" at bounding box center [27, 95] width 19 height 6
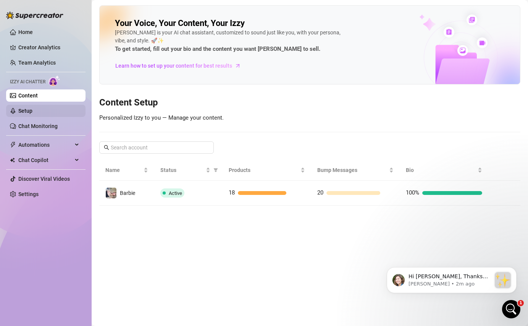
click at [32, 114] on link "Setup" at bounding box center [25, 111] width 14 height 6
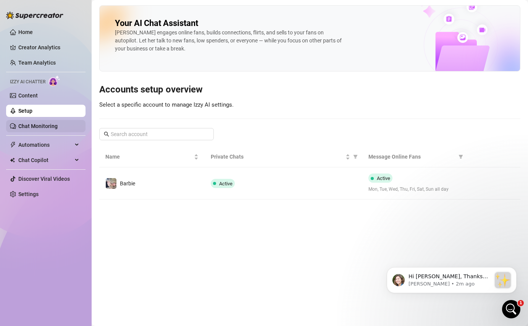
click at [53, 129] on link "Chat Monitoring" at bounding box center [37, 126] width 39 height 6
